Goal: Obtain resource: Obtain resource

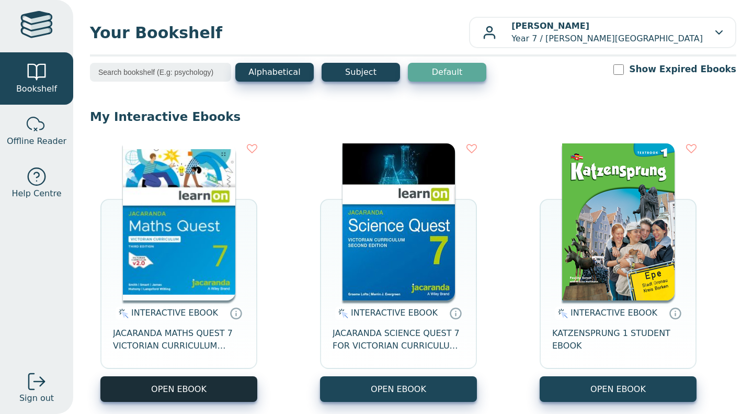
click at [232, 389] on button "OPEN EBOOK" at bounding box center [178, 389] width 157 height 26
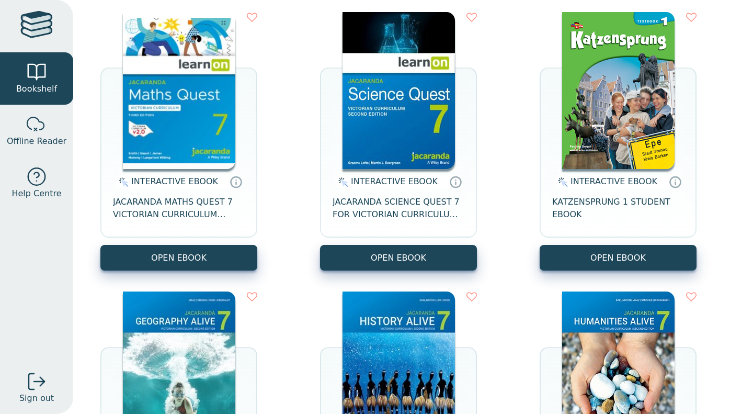
scroll to position [133, 0]
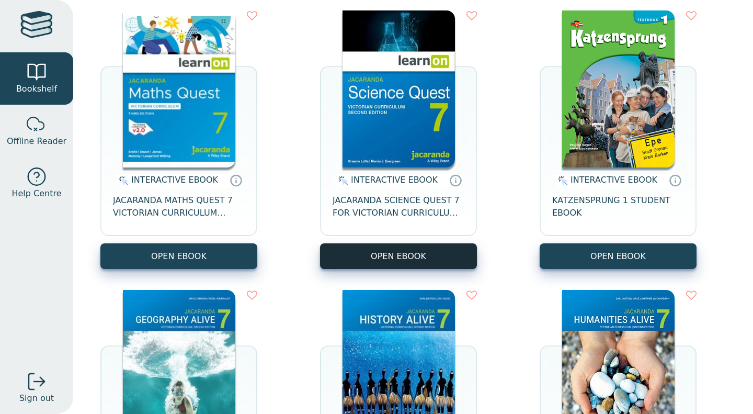
click at [370, 260] on button "OPEN EBOOK" at bounding box center [398, 256] width 157 height 26
